Goal: Transaction & Acquisition: Purchase product/service

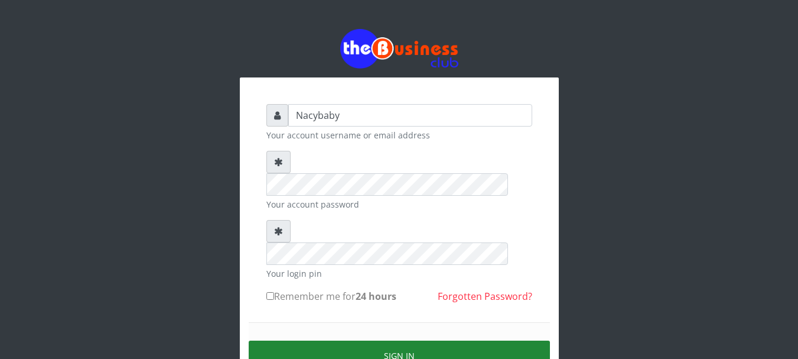
click at [421, 340] on button "Sign in" at bounding box center [399, 355] width 301 height 30
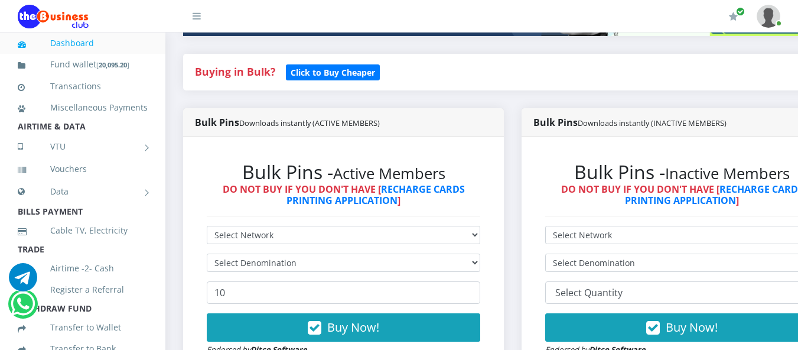
scroll to position [253, 0]
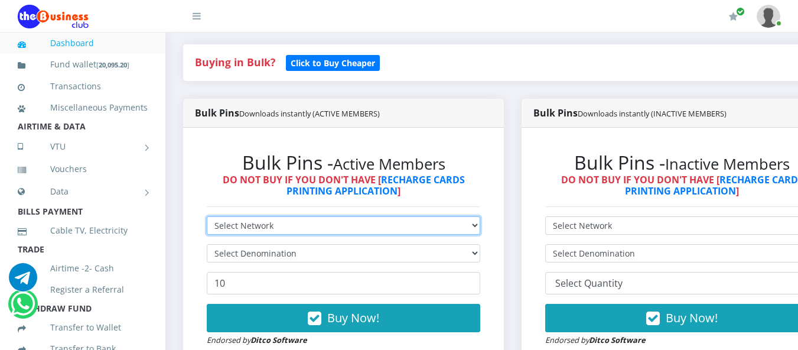
click at [480, 216] on select "Select Network MTN Globacom 9Mobile Airtel" at bounding box center [344, 225] width 274 height 18
select select "MTN"
click at [207, 216] on select "Select Network MTN Globacom 9Mobile Airtel" at bounding box center [344, 225] width 274 height 18
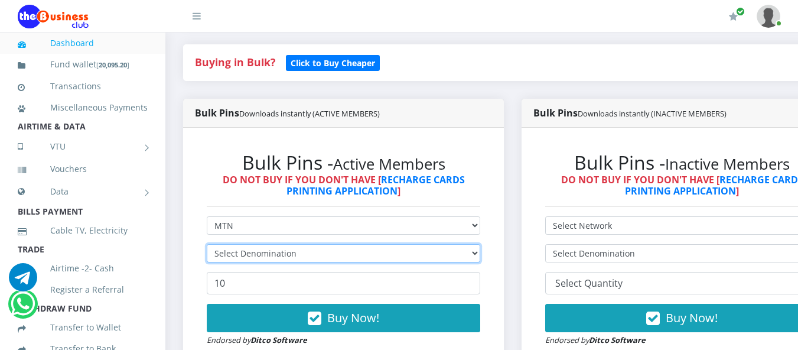
click at [480, 244] on select "Select Denomination" at bounding box center [344, 253] width 274 height 18
select select "484.7-500"
click at [207, 244] on select "Select Denomination MTN NGN100 - ₦96.94 MTN NGN200 - ₦193.88 MTN NGN400 - ₦387.…" at bounding box center [344, 253] width 274 height 18
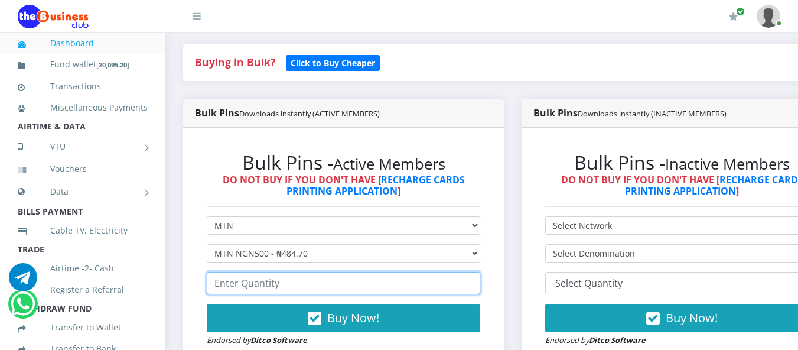
click at [213, 272] on input "number" at bounding box center [344, 283] width 274 height 22
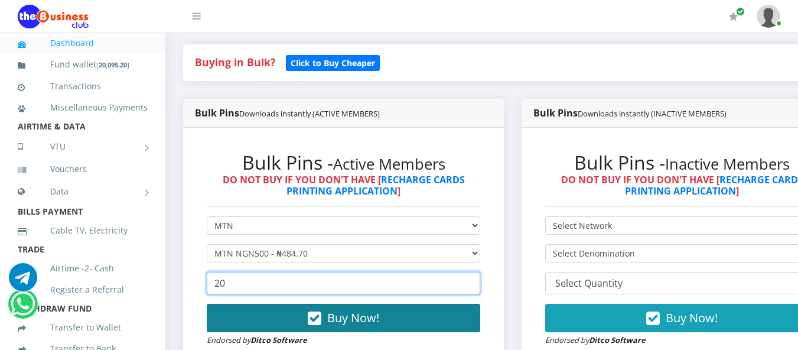
type input "20"
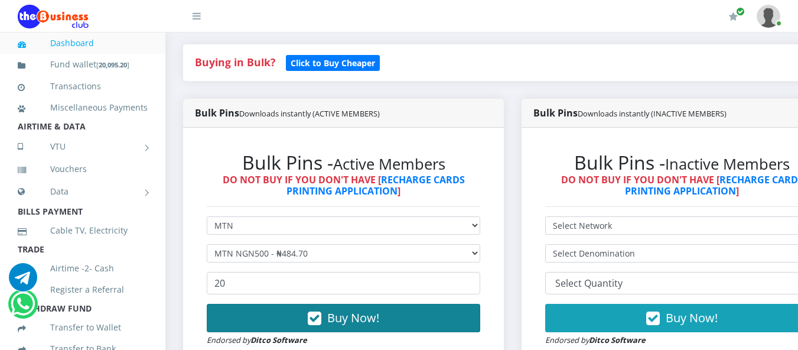
click at [334, 310] on span "Buy Now!" at bounding box center [353, 318] width 52 height 16
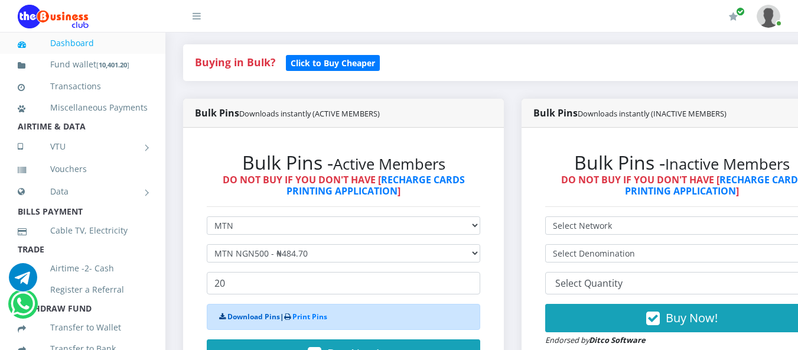
click at [264, 311] on link "Download Pins" at bounding box center [253, 316] width 53 height 10
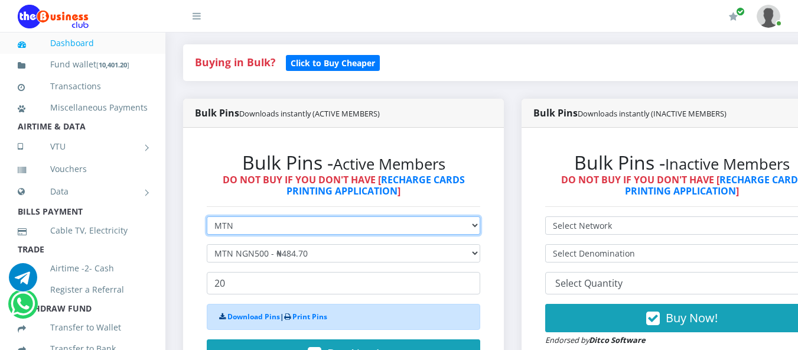
click at [480, 216] on select "Select Network MTN Globacom 9Mobile Airtel" at bounding box center [344, 225] width 274 height 18
select select "Airtel"
click at [207, 216] on select "Select Network MTN Globacom 9Mobile Airtel" at bounding box center [344, 225] width 274 height 18
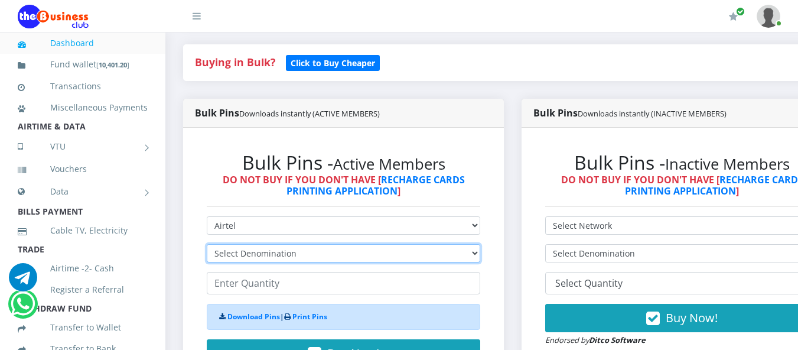
click at [480, 244] on select "Select Denomination Airtel NGN100 - ₦96.36 Airtel NGN200 - ₦192.72 Airtel NGN50…" at bounding box center [344, 253] width 274 height 18
select select "481.8-500"
click at [207, 244] on select "Select Denomination Airtel NGN100 - ₦96.36 Airtel NGN200 - ₦192.72 Airtel NGN50…" at bounding box center [344, 253] width 274 height 18
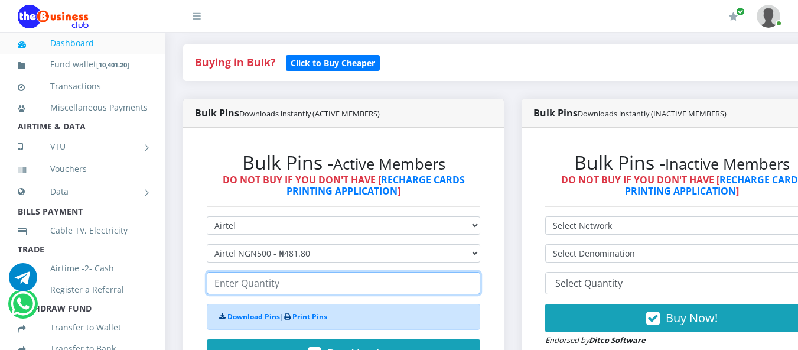
click at [219, 272] on input "number" at bounding box center [344, 283] width 274 height 22
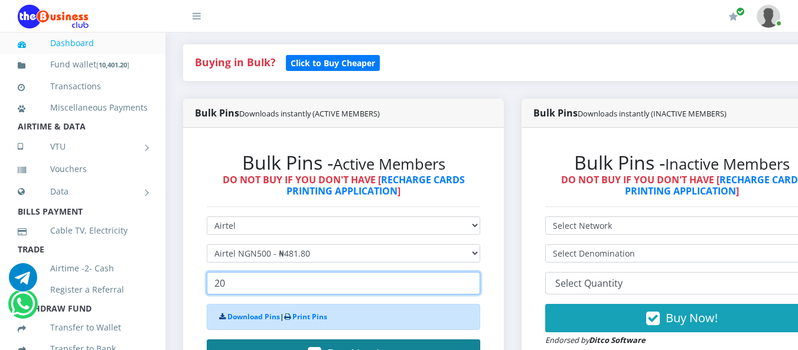
type input "20"
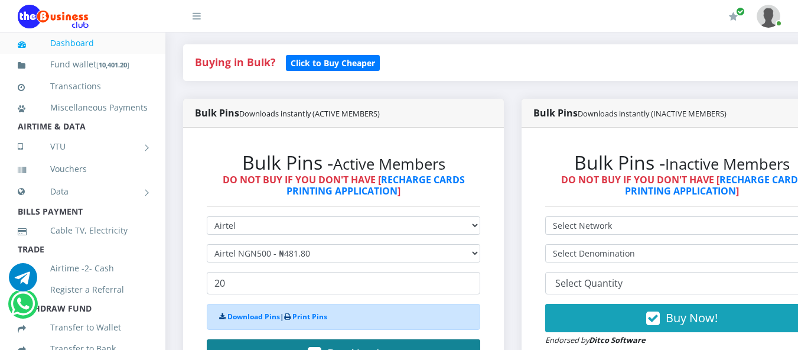
click at [313, 348] on icon "button" at bounding box center [315, 354] width 14 height 12
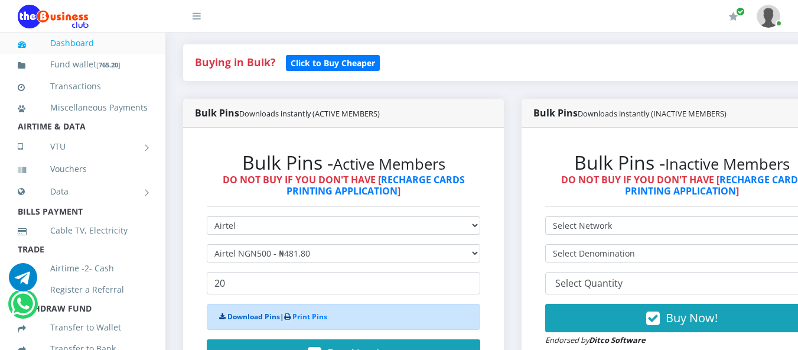
click at [263, 311] on link "Download Pins" at bounding box center [253, 316] width 53 height 10
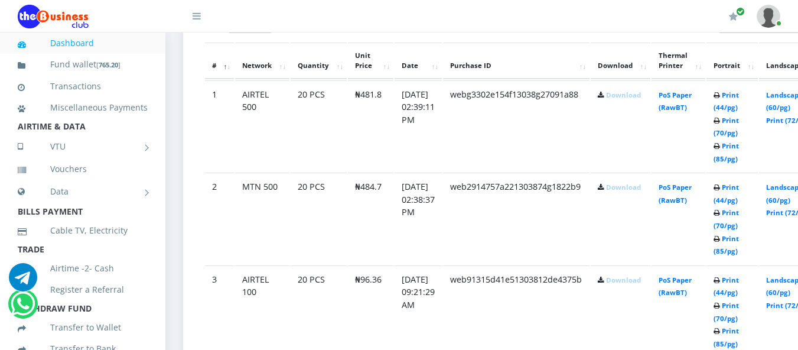
scroll to position [672, 0]
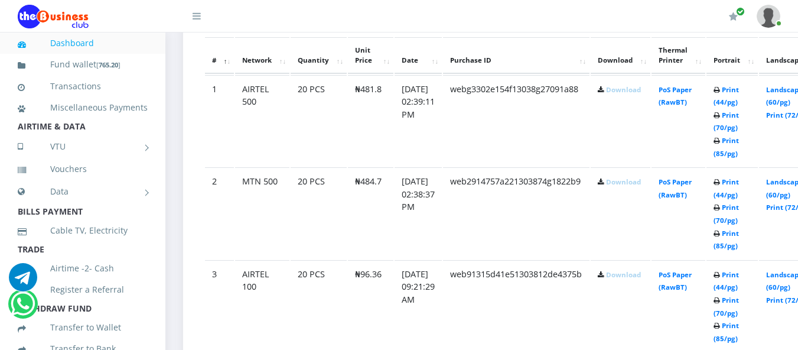
click at [633, 90] on link "Download" at bounding box center [623, 89] width 35 height 9
click at [633, 181] on link "Download" at bounding box center [623, 181] width 35 height 9
